Goal: Navigation & Orientation: Understand site structure

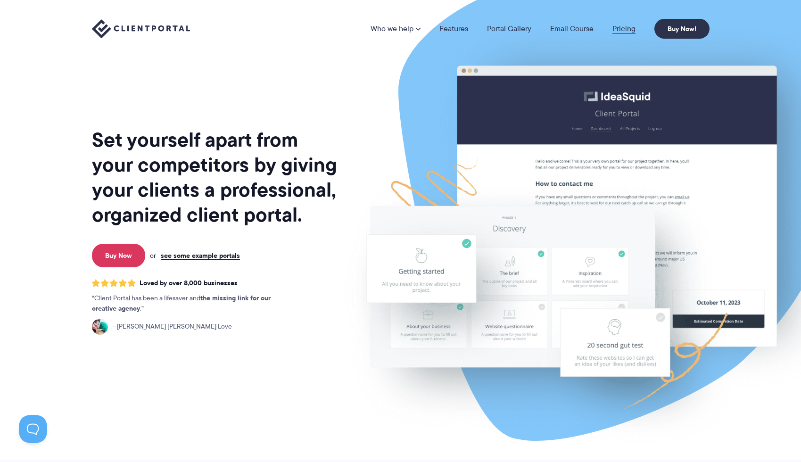
click at [626, 26] on link "Pricing" at bounding box center [623, 29] width 23 height 8
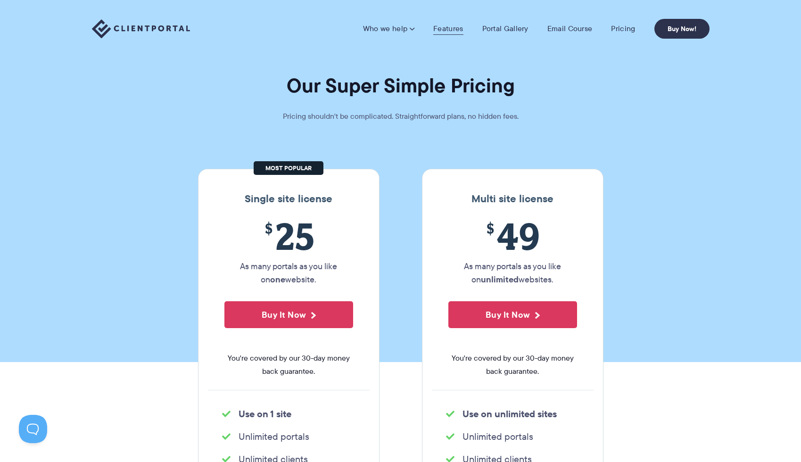
click at [448, 27] on link "Features" at bounding box center [448, 28] width 30 height 9
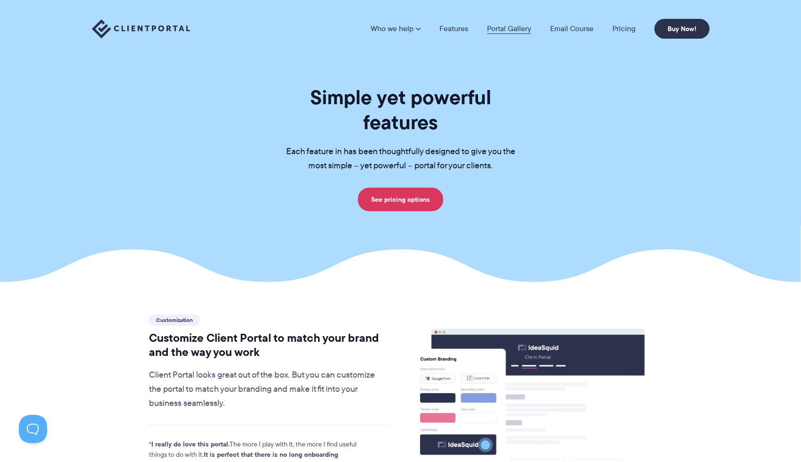
click at [517, 28] on link "Portal Gallery" at bounding box center [509, 29] width 44 height 8
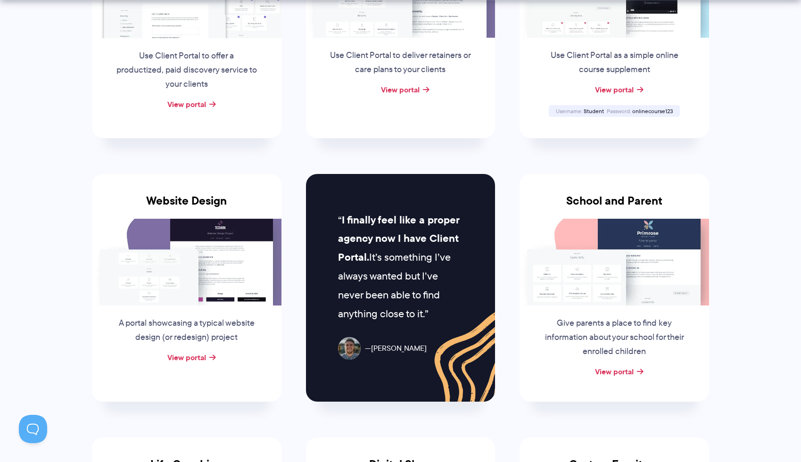
scroll to position [485, 0]
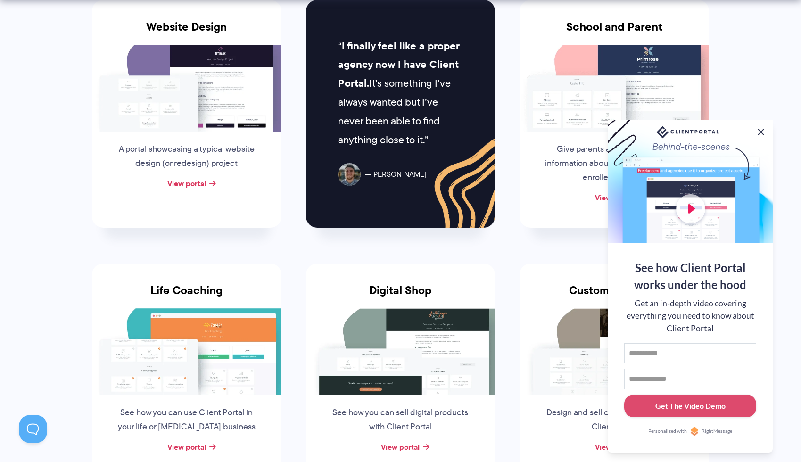
click at [760, 132] on button at bounding box center [760, 131] width 11 height 11
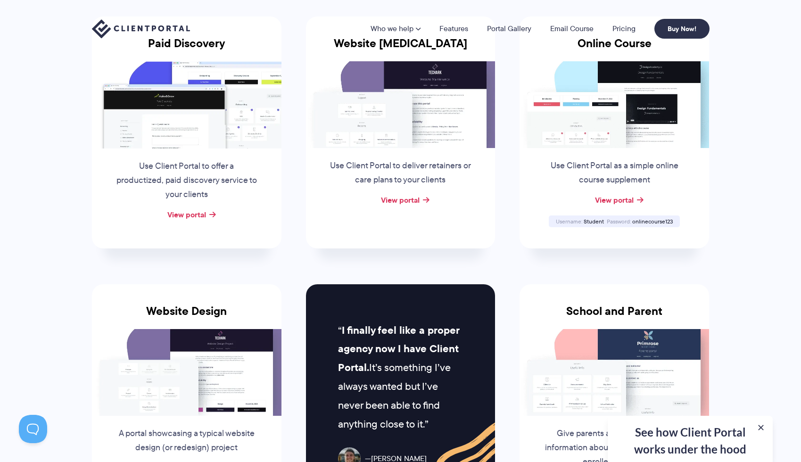
scroll to position [0, 0]
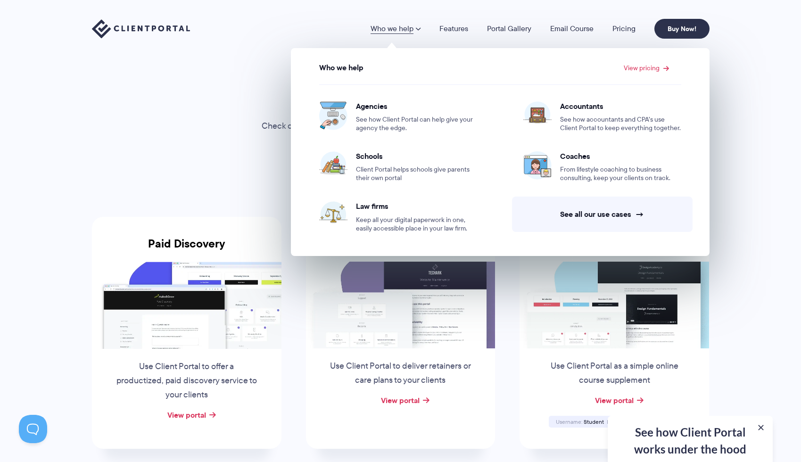
click at [401, 31] on link "Who we help" at bounding box center [396, 29] width 50 height 8
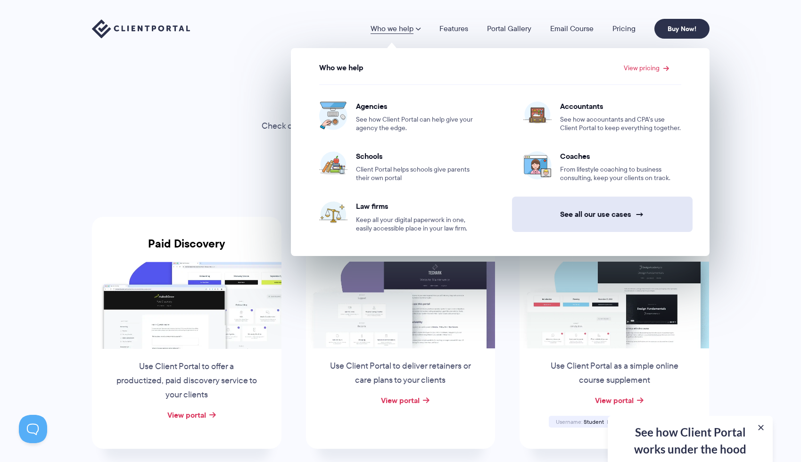
click at [612, 215] on link "See all our use cases →" at bounding box center [602, 214] width 181 height 35
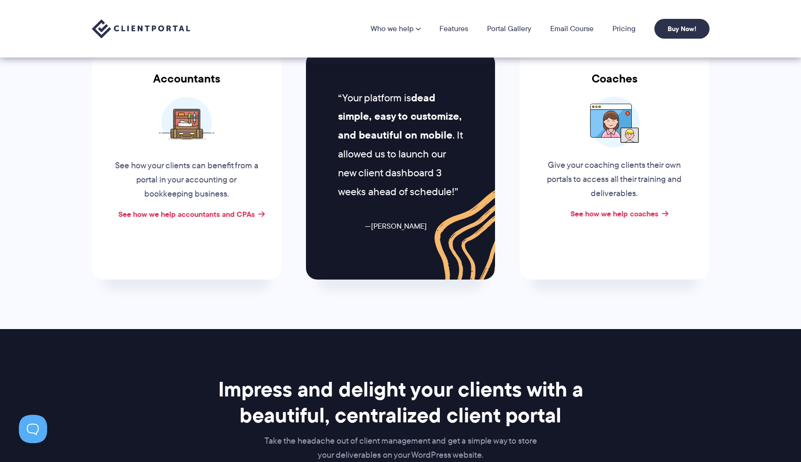
scroll to position [391, 0]
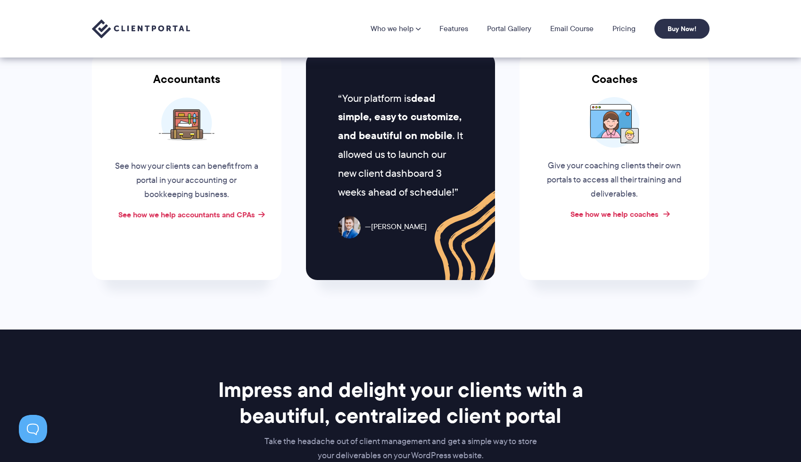
click at [630, 215] on link "See how we help coaches" at bounding box center [614, 213] width 88 height 11
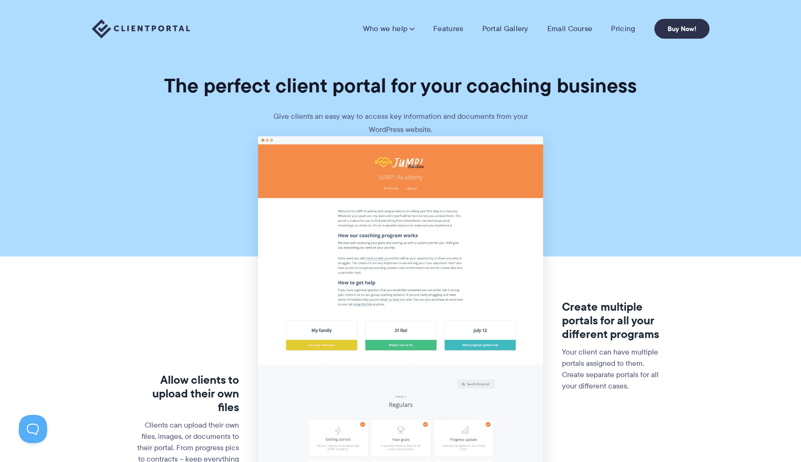
click at [140, 31] on img at bounding box center [141, 28] width 98 height 19
